Goal: Find specific page/section: Find specific page/section

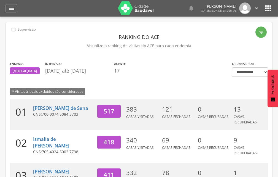
drag, startPoint x: 0, startPoint y: 0, endPoint x: 269, endPoint y: 9, distance: 269.1
click at [269, 9] on icon "" at bounding box center [268, 8] width 9 height 9
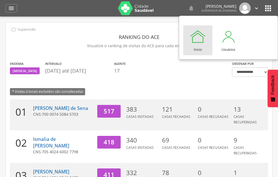
click at [268, 8] on icon "" at bounding box center [268, 8] width 9 height 9
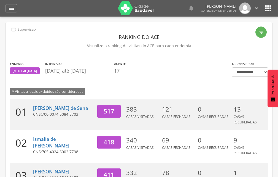
drag, startPoint x: 268, startPoint y: 9, endPoint x: 260, endPoint y: 10, distance: 8.1
click at [268, 9] on icon "" at bounding box center [268, 8] width 9 height 9
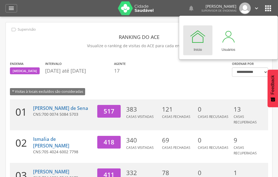
click at [195, 38] on div at bounding box center [198, 36] width 17 height 17
click at [199, 34] on div at bounding box center [198, 36] width 17 height 17
click at [12, 7] on icon "" at bounding box center [11, 8] width 7 height 7
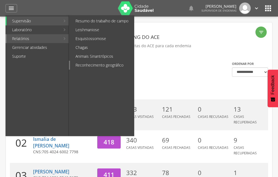
click at [84, 61] on link "Reconhecimento geográfico" at bounding box center [102, 65] width 64 height 9
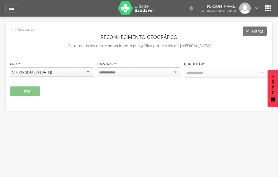
click at [129, 72] on div at bounding box center [139, 72] width 84 height 10
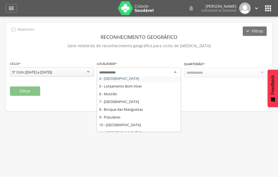
scroll to position [110, 0]
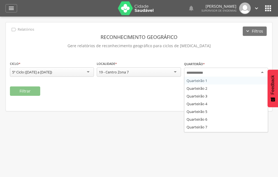
click at [202, 74] on input "select-one" at bounding box center [197, 72] width 20 height 5
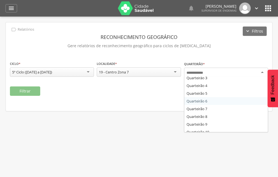
scroll to position [28, 0]
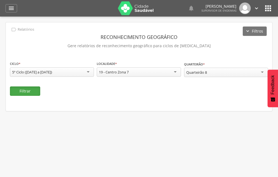
click at [30, 90] on button "Filtrar" at bounding box center [25, 90] width 30 height 9
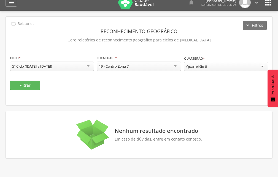
scroll to position [0, 0]
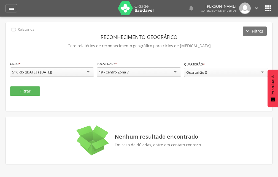
click at [269, 11] on icon "" at bounding box center [268, 8] width 9 height 9
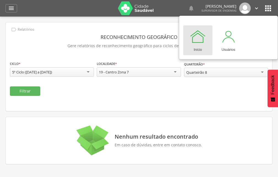
click at [254, 9] on icon "" at bounding box center [256, 8] width 6 height 6
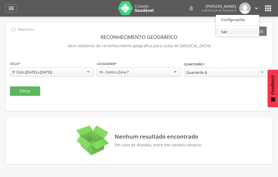
click at [237, 29] on link "Sair" at bounding box center [238, 31] width 44 height 7
